Goal: Task Accomplishment & Management: Use online tool/utility

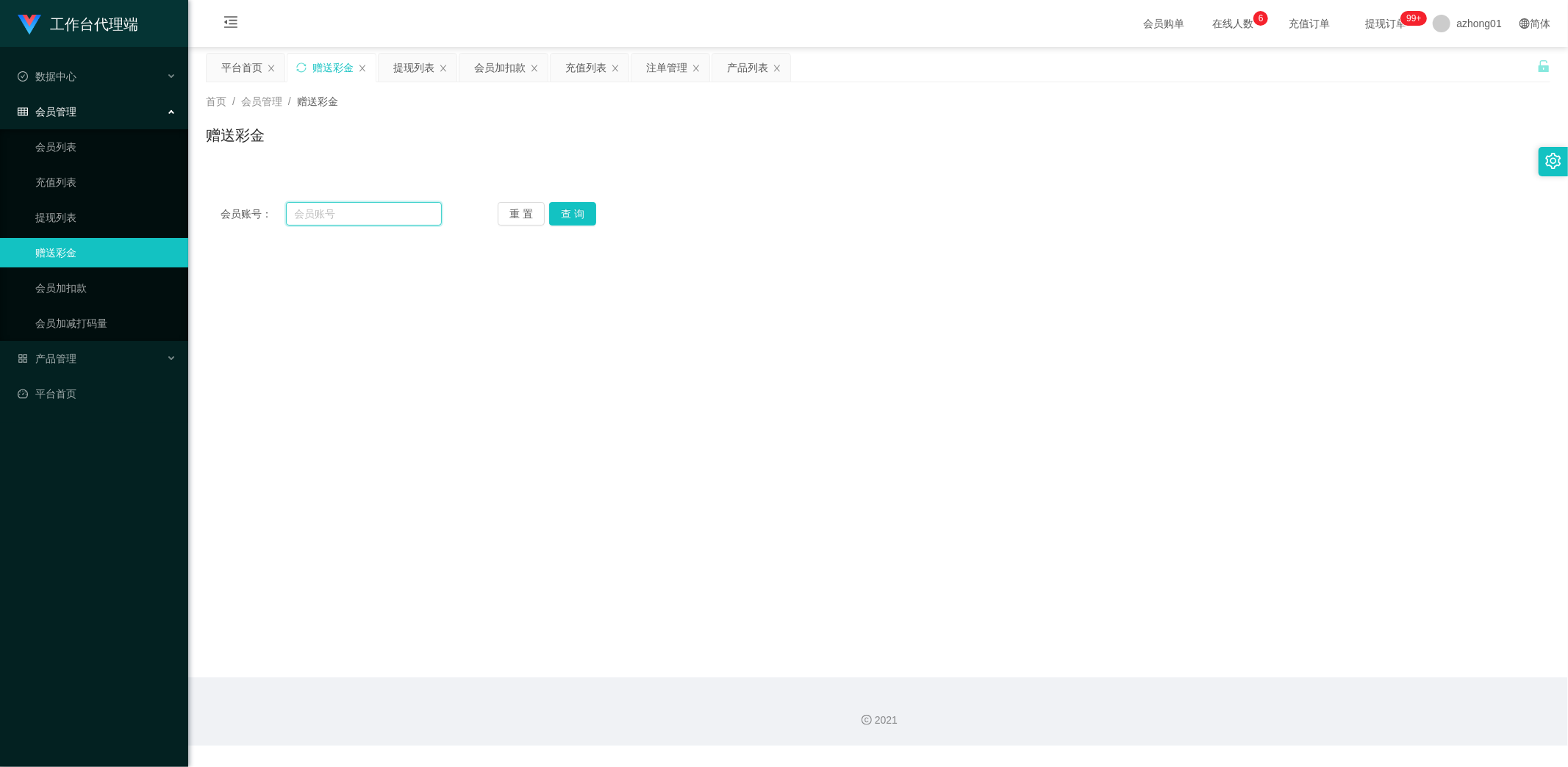
click at [334, 214] on input "text" at bounding box center [364, 214] width 157 height 24
paste input "Leepeikwan"
click at [570, 216] on button "查 询" at bounding box center [572, 214] width 47 height 24
drag, startPoint x: 366, startPoint y: 215, endPoint x: 237, endPoint y: 210, distance: 129.1
click at [237, 210] on div "会员账号： [PERSON_NAME]" at bounding box center [330, 214] width 221 height 24
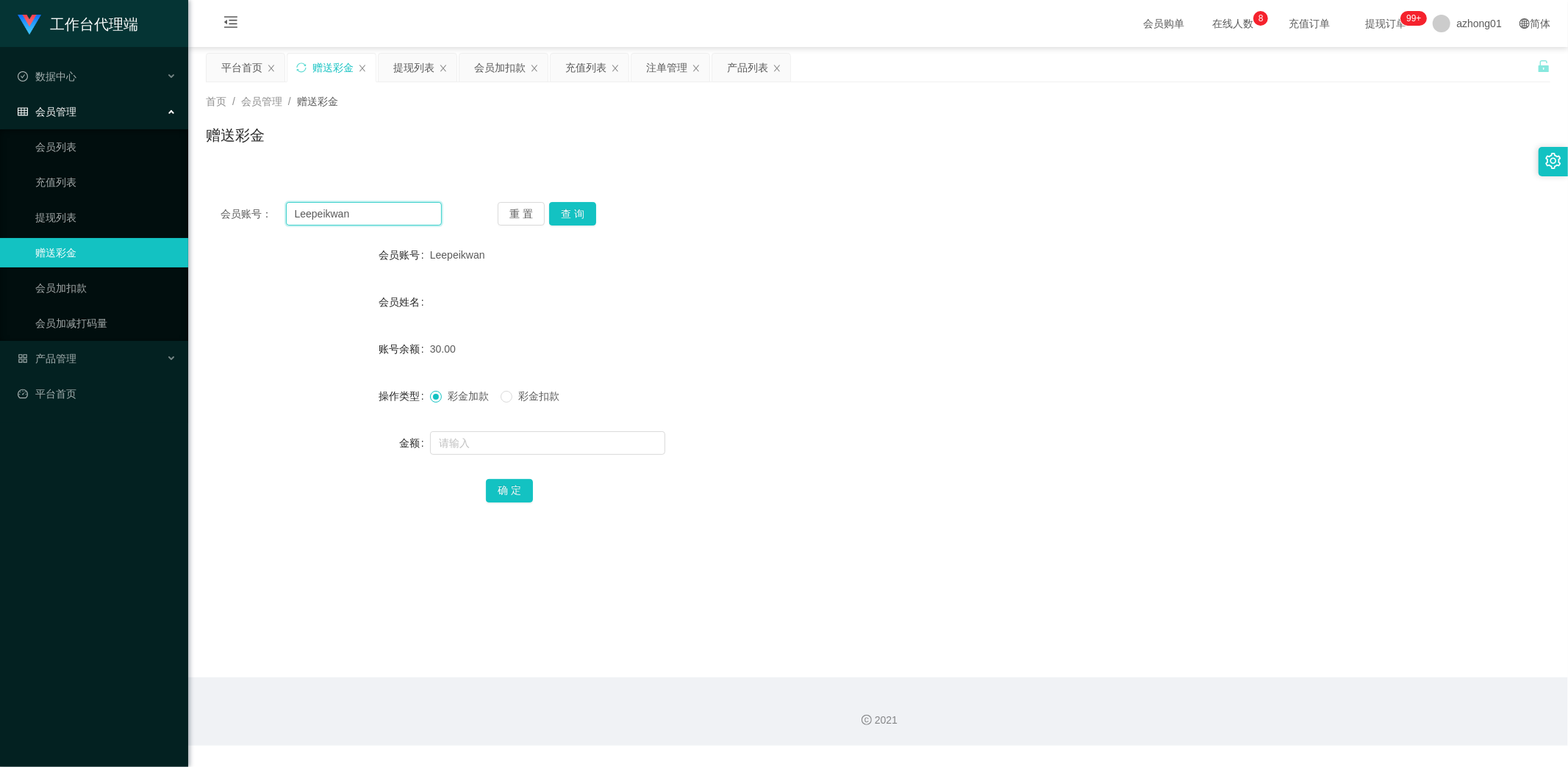
paste input "text"
type input "Leepeikwan"
click at [571, 210] on button "查 询" at bounding box center [572, 214] width 47 height 24
click at [503, 443] on input "text" at bounding box center [548, 443] width 235 height 24
type input "60"
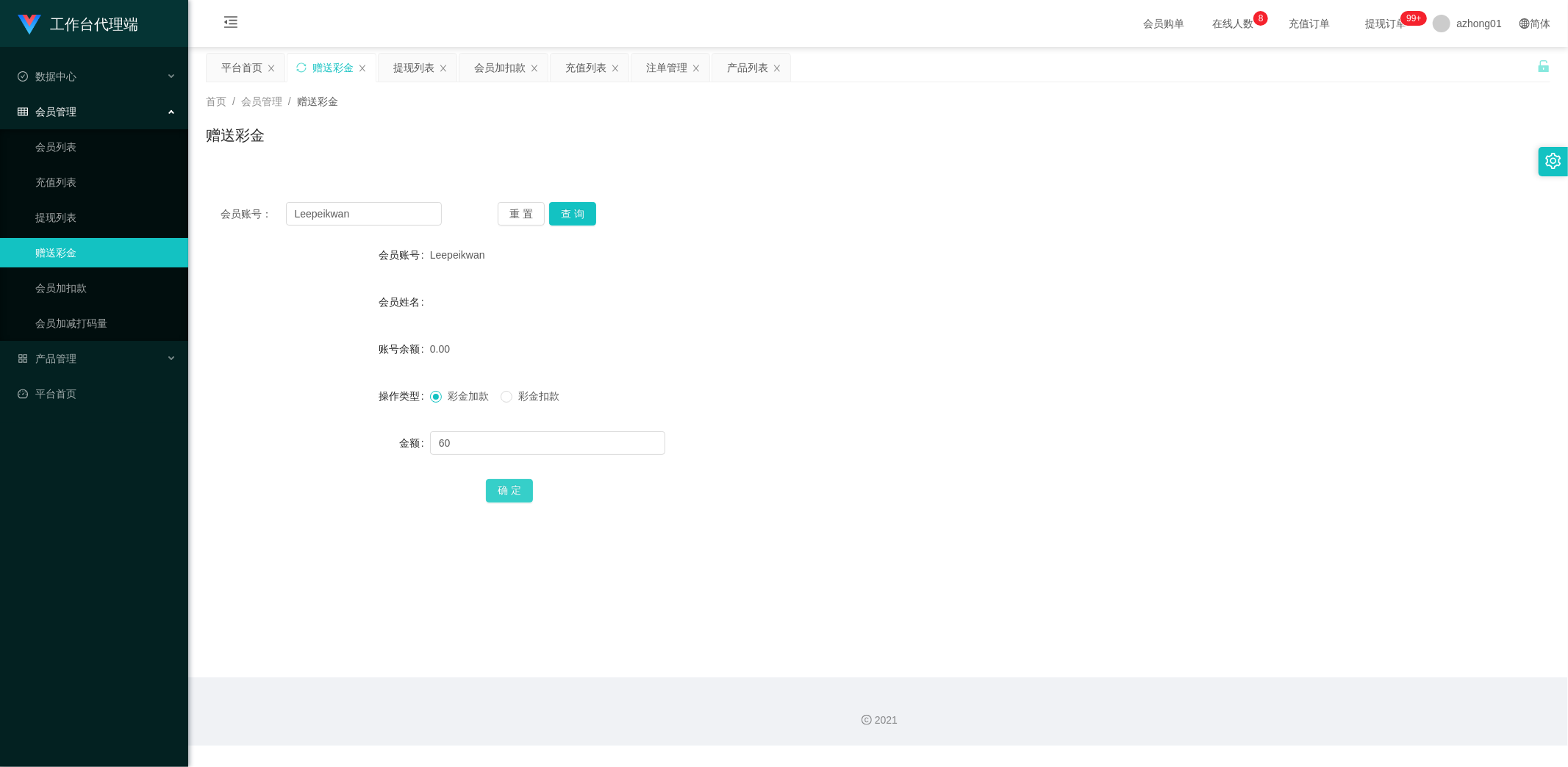
click at [510, 496] on button "确 定" at bounding box center [510, 491] width 47 height 24
click at [68, 215] on link "提现列表" at bounding box center [105, 217] width 141 height 29
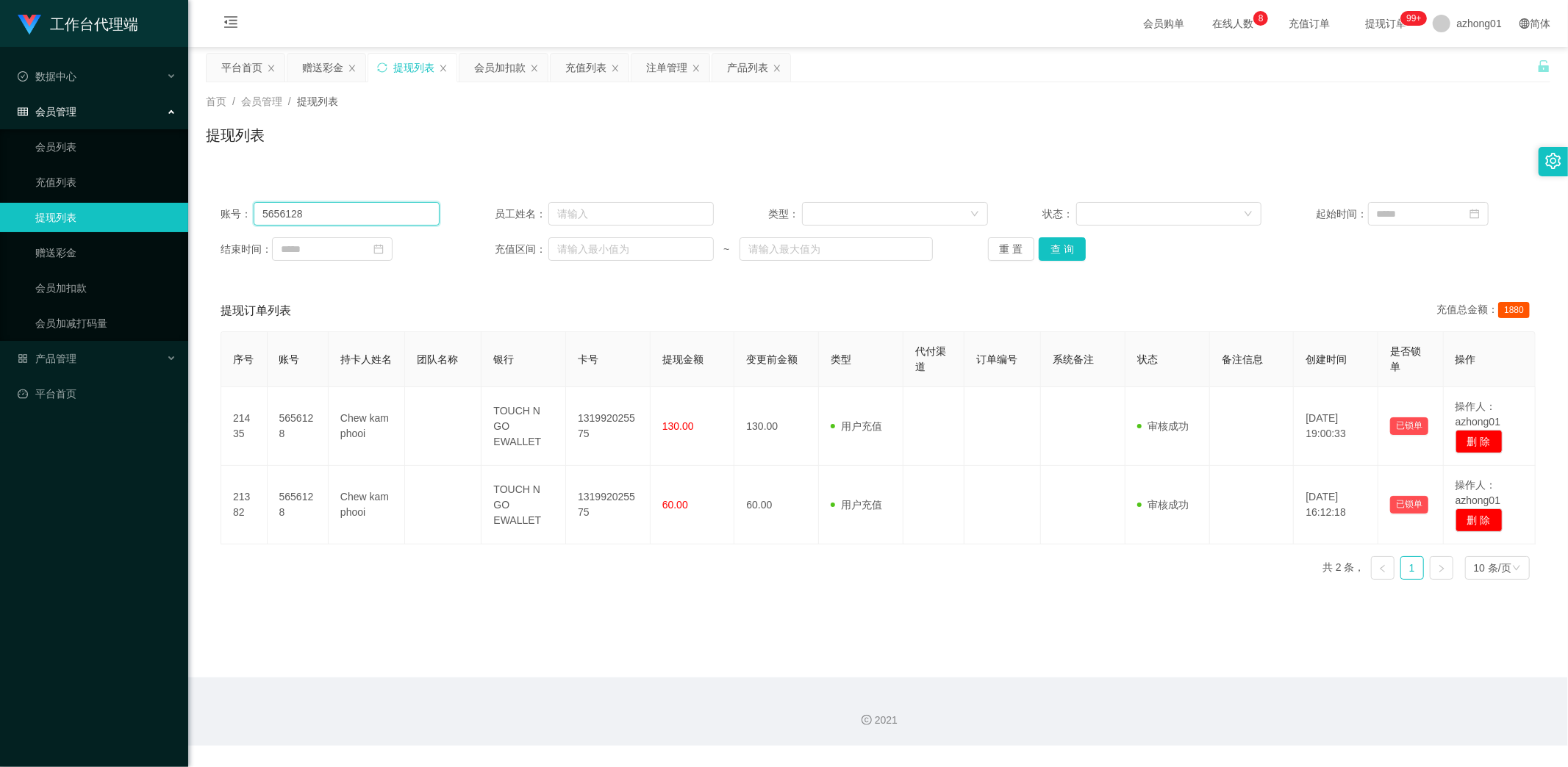
drag, startPoint x: 312, startPoint y: 214, endPoint x: 192, endPoint y: 207, distance: 120.2
click at [192, 207] on main "关闭左侧 关闭右侧 关闭其它 刷新页面 平台首页 赠送彩金 提现列表 会员加扣款 充值列表 注单管理 产品列表 首页 / 会员管理 / 提现列表 / 提现列表…" at bounding box center [877, 363] width 1379 height 630
paste input "Leepeikwan"
type input "Leepeikwan"
click at [1063, 249] on button "查 询" at bounding box center [1062, 249] width 47 height 24
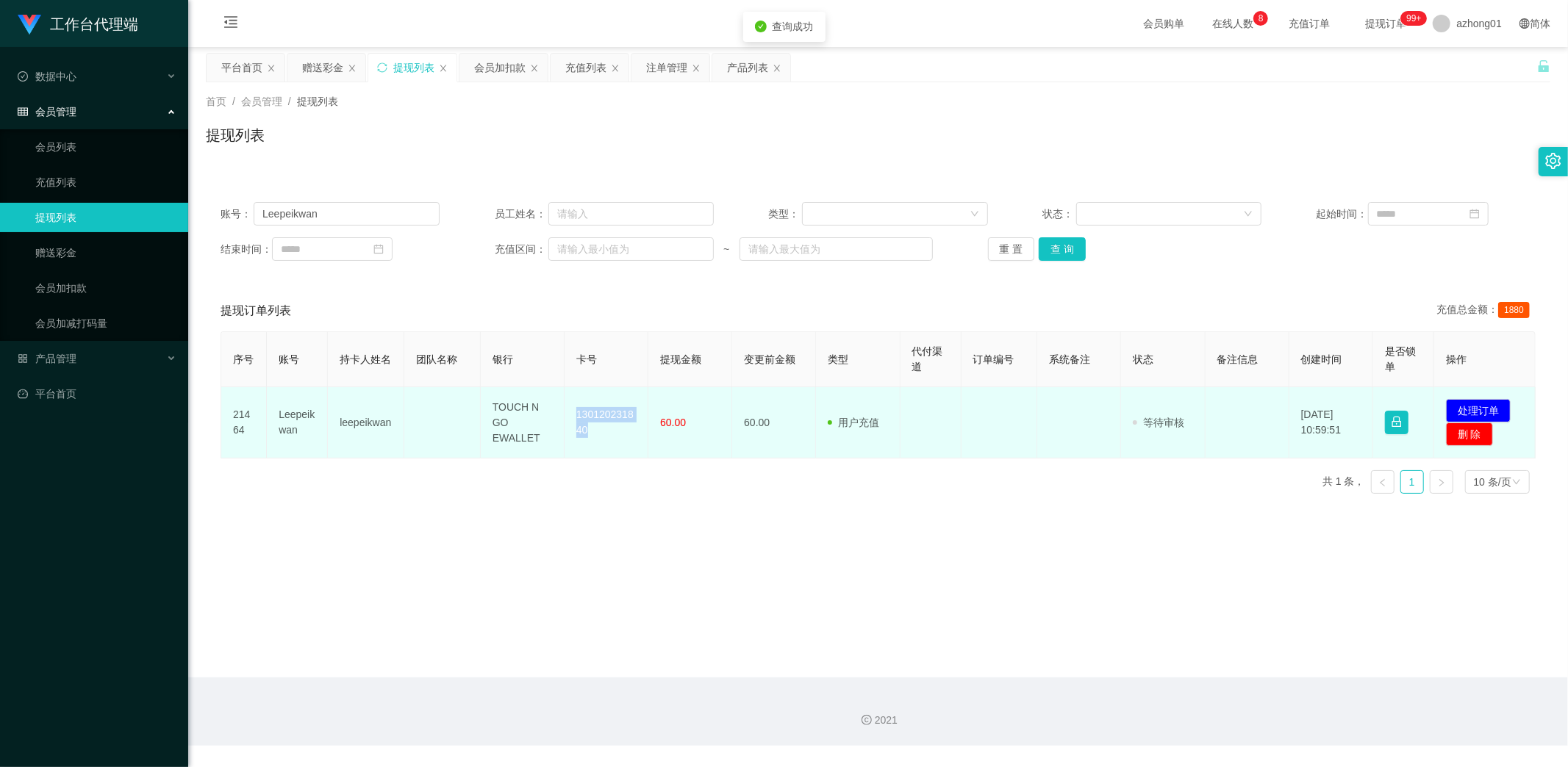
drag, startPoint x: 567, startPoint y: 406, endPoint x: 604, endPoint y: 439, distance: 49.6
click at [604, 439] on td "130120231840" at bounding box center [607, 422] width 84 height 71
copy td "130120231840"
click at [1474, 408] on button "处理订单" at bounding box center [1478, 410] width 65 height 24
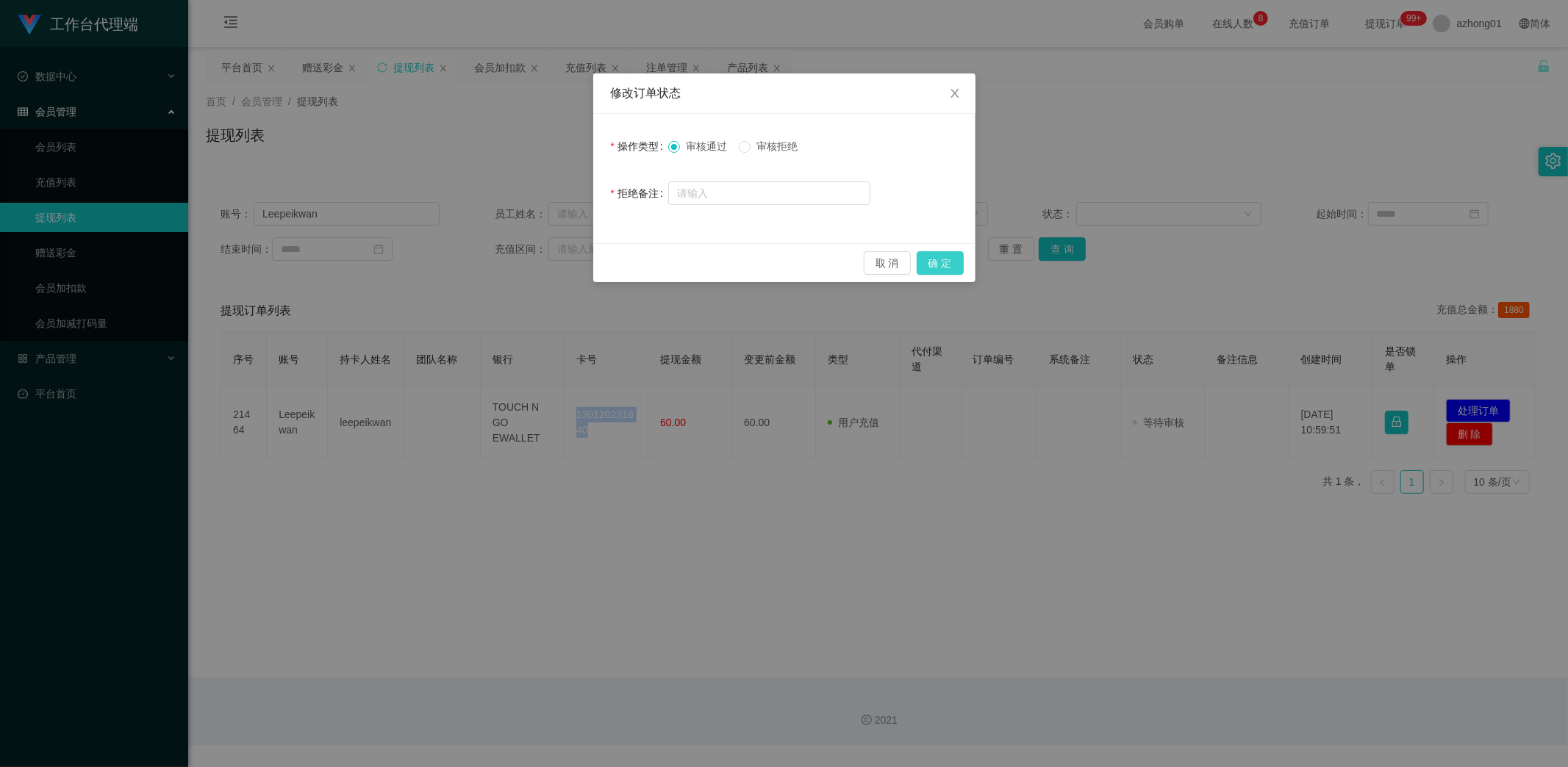
click at [954, 263] on button "确 定" at bounding box center [941, 263] width 47 height 24
